Goal: Task Accomplishment & Management: Use online tool/utility

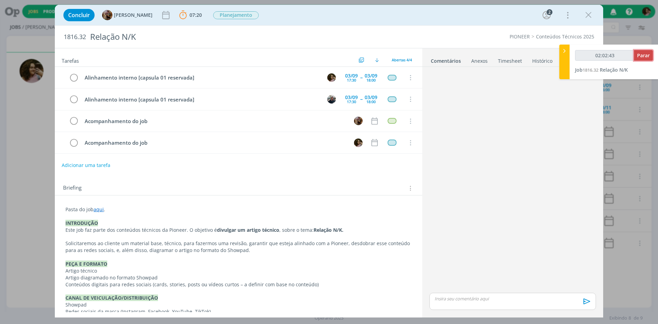
click at [640, 55] on span "Parar" at bounding box center [643, 55] width 13 height 7
type input "02:03:00"
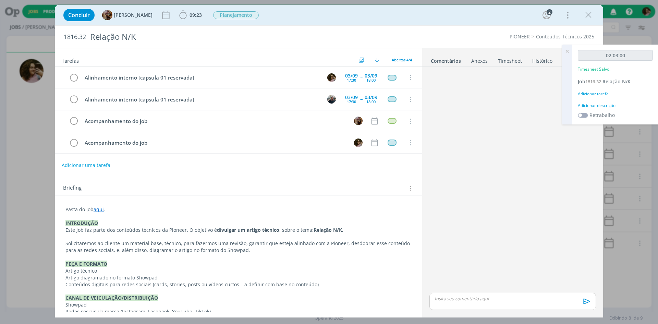
click at [613, 104] on div "Adicionar descrição" at bounding box center [615, 105] width 75 height 6
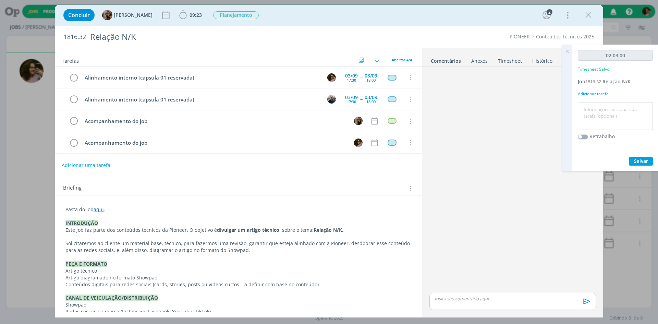
click at [590, 111] on textarea at bounding box center [616, 116] width 72 height 24
click at [588, 109] on textarea at bounding box center [616, 116] width 72 height 24
type textarea "Planejamento de conteúdos"
click at [644, 162] on span "Salvar" at bounding box center [641, 161] width 14 height 7
click at [565, 50] on icon at bounding box center [567, 51] width 12 height 13
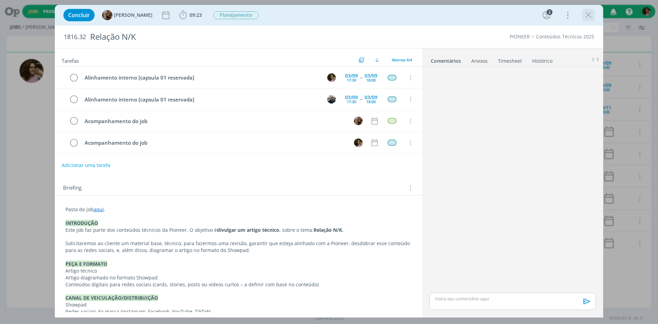
click at [589, 19] on div "dialog" at bounding box center [588, 15] width 12 height 12
click at [585, 14] on icon "dialog" at bounding box center [588, 15] width 10 height 10
